Goal: Navigation & Orientation: Find specific page/section

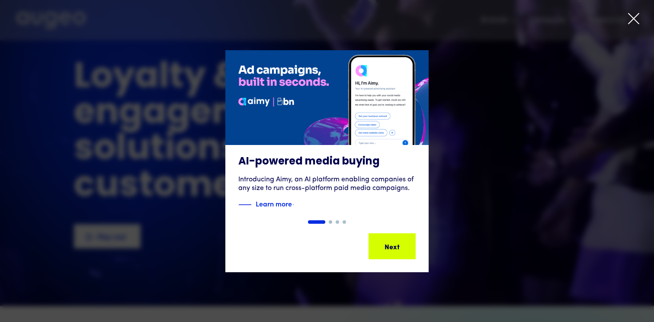
click at [447, 62] on div "1 of 4" at bounding box center [327, 161] width 654 height 222
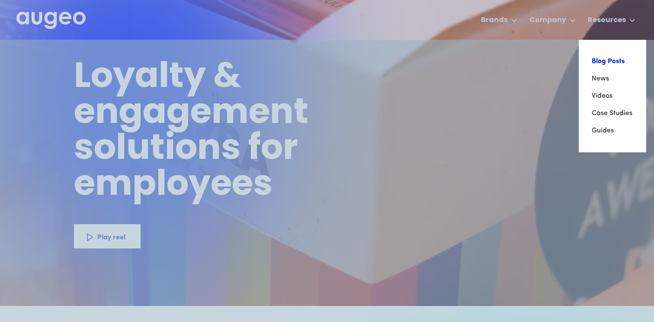
click at [608, 55] on link "Blog Posts" at bounding box center [613, 61] width 42 height 17
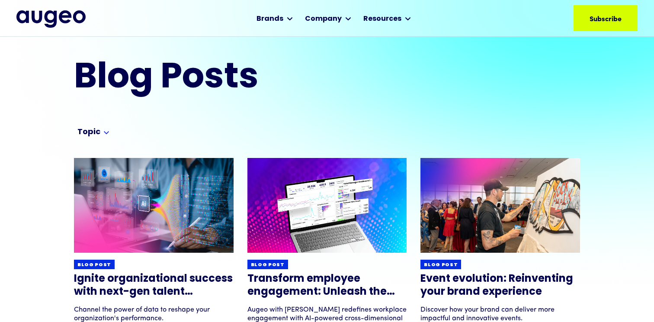
scroll to position [11, 0]
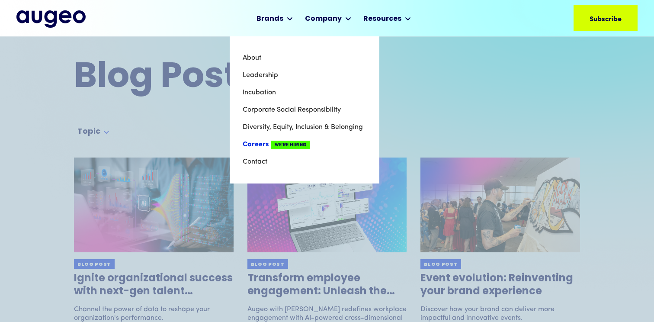
click at [255, 146] on link "Careers We're Hiring" at bounding box center [305, 144] width 124 height 17
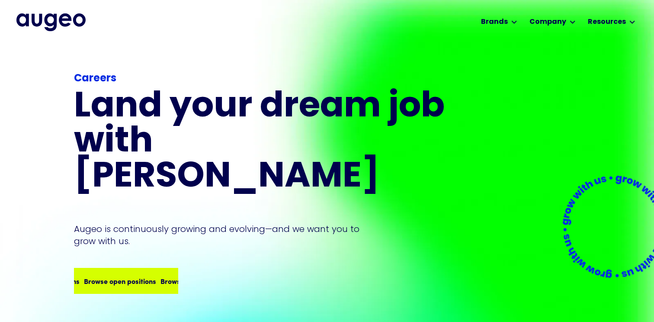
click at [120, 269] on div "Browse open positions Browse open positions Browse open positions Browse open p…" at bounding box center [126, 281] width 103 height 24
